Goal: Find specific page/section: Find specific page/section

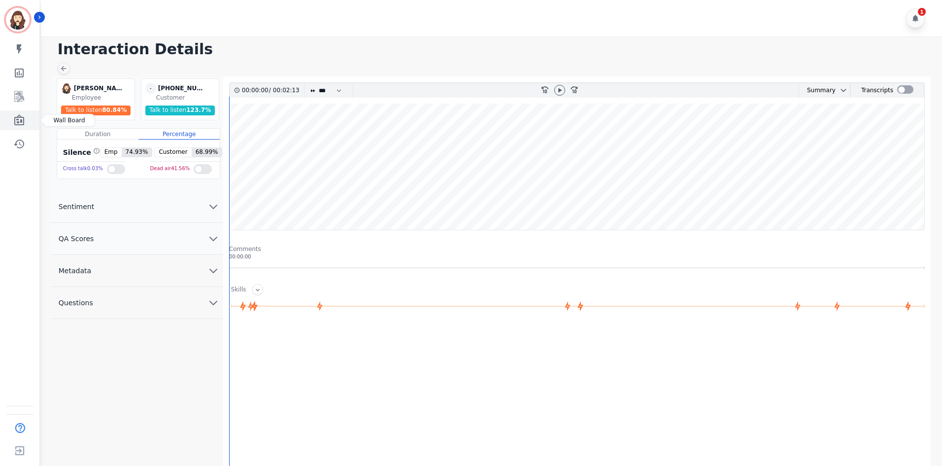
click at [12, 115] on link "Sidebar" at bounding box center [20, 120] width 38 height 20
